Goal: Information Seeking & Learning: Learn about a topic

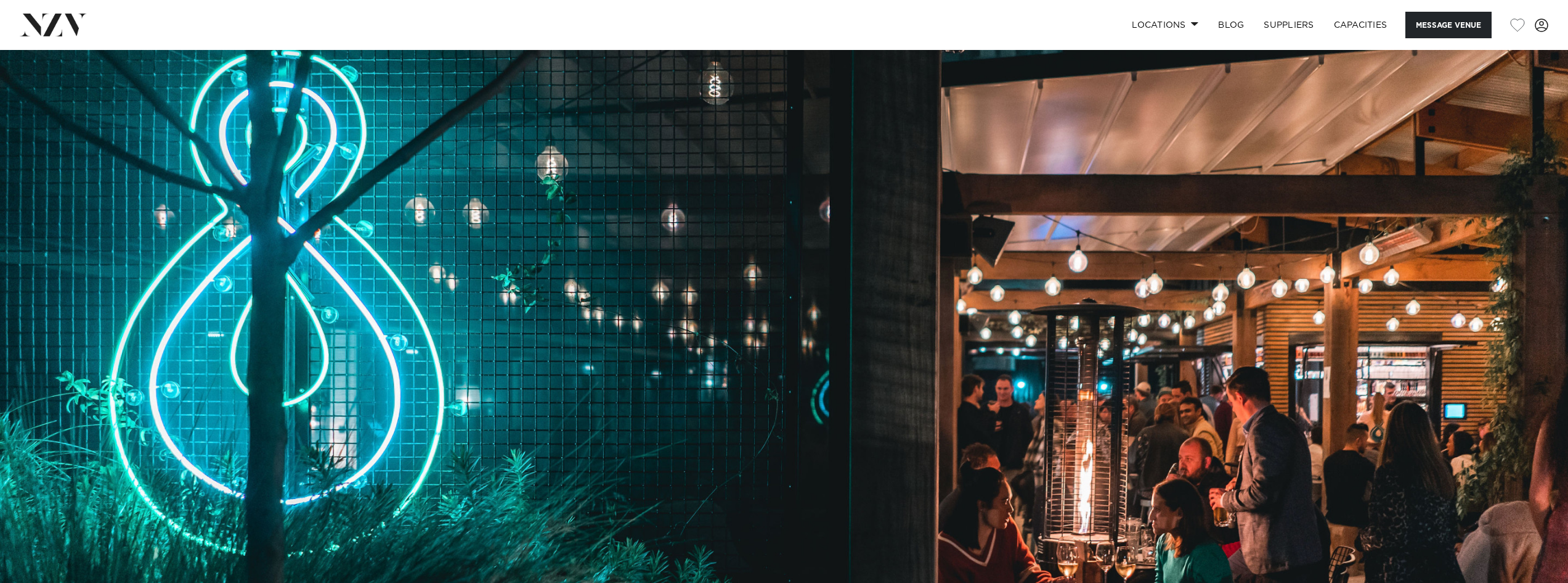
scroll to position [185, 0]
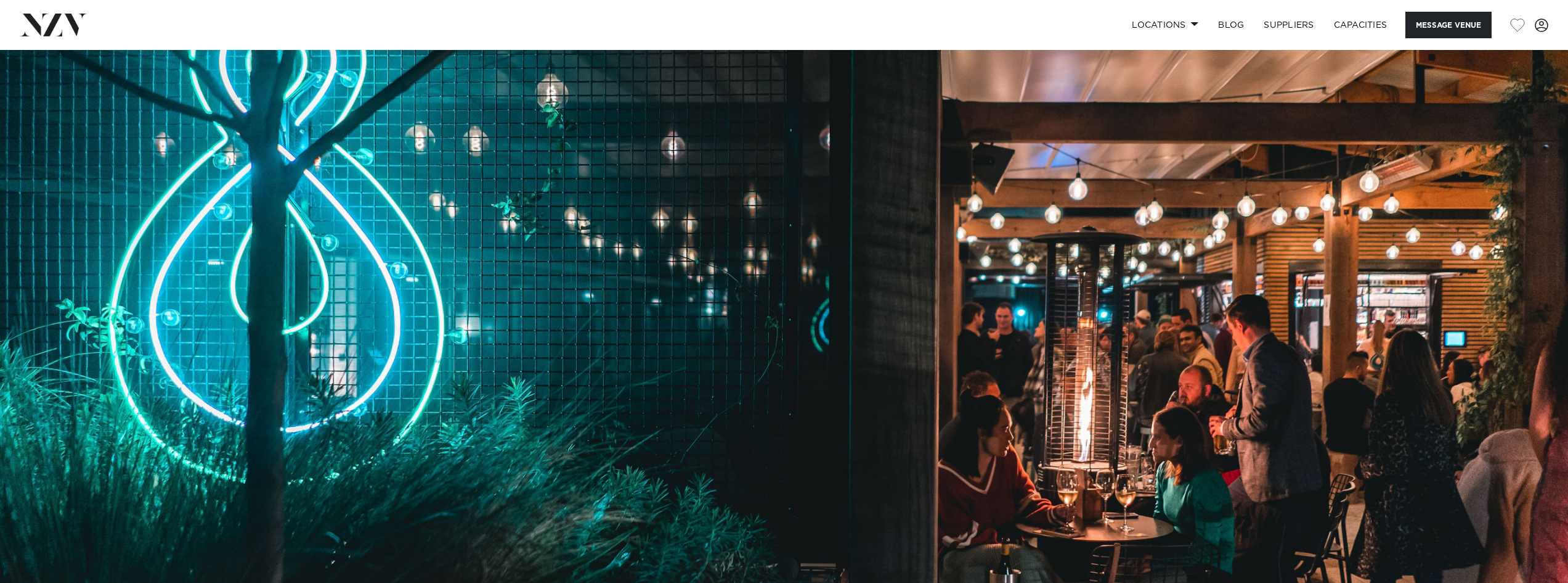
click at [953, 343] on img at bounding box center [784, 232] width 1568 height 735
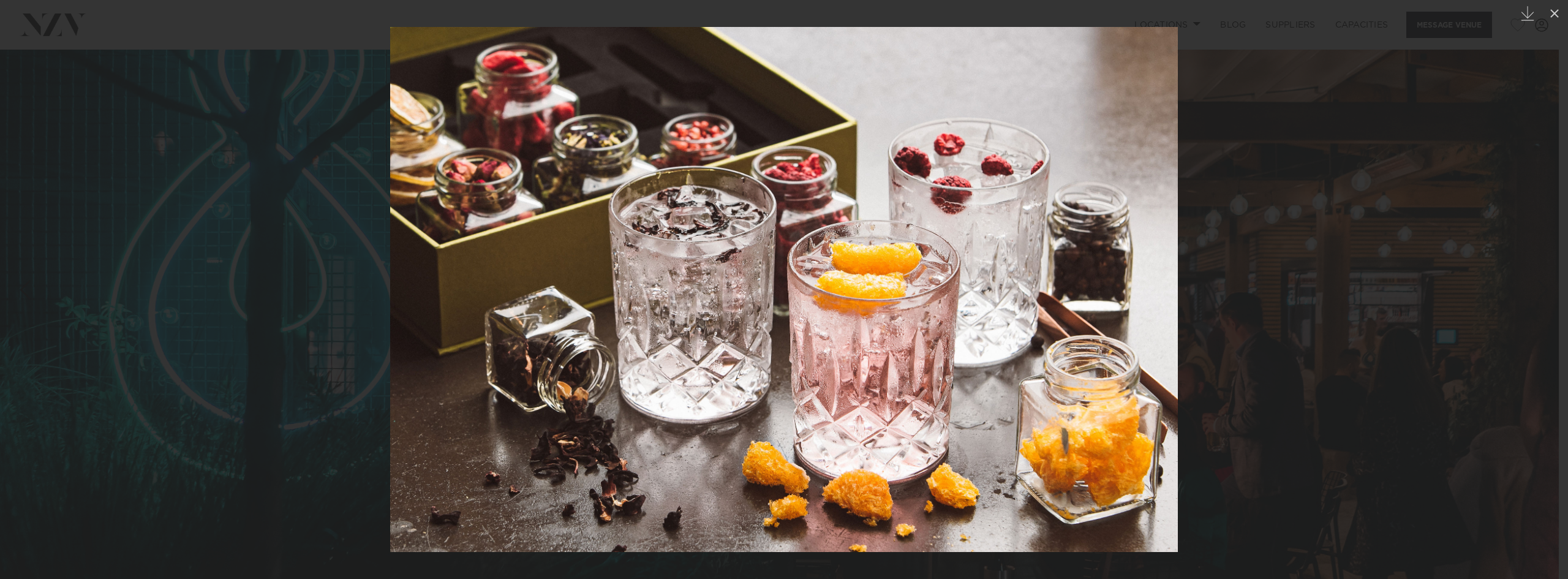
click at [1344, 326] on div at bounding box center [784, 289] width 1568 height 579
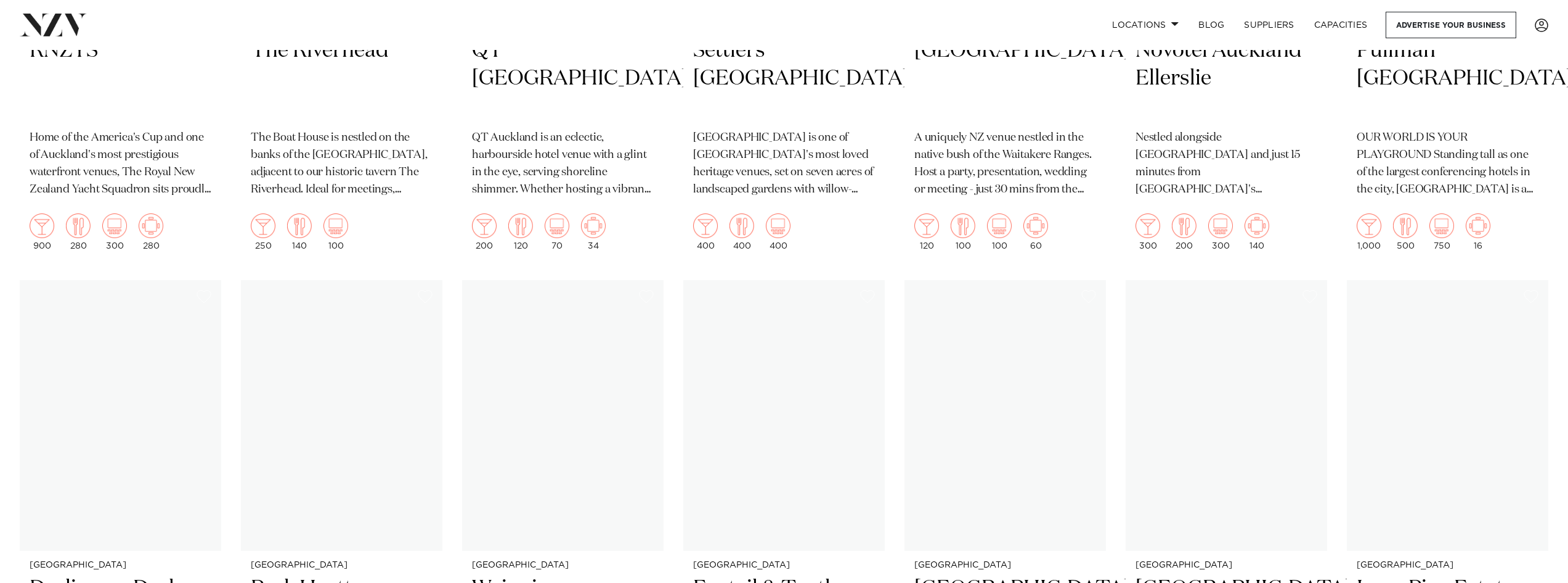
scroll to position [1232, 0]
